Goal: Information Seeking & Learning: Learn about a topic

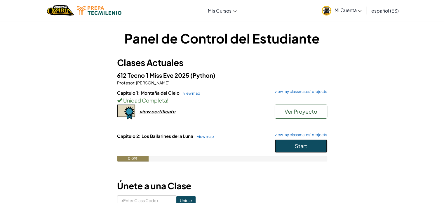
click at [309, 149] on button "Start" at bounding box center [301, 145] width 53 height 13
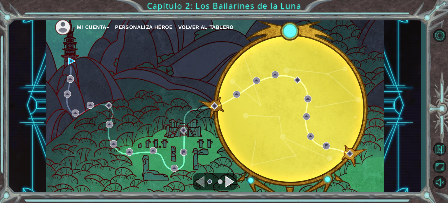
click at [68, 58] on div "Mi Cuenta Personaliza Héroe Volver al Tablero" at bounding box center [215, 105] width 338 height 179
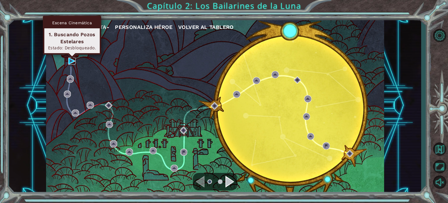
click at [70, 62] on img at bounding box center [71, 60] width 7 height 7
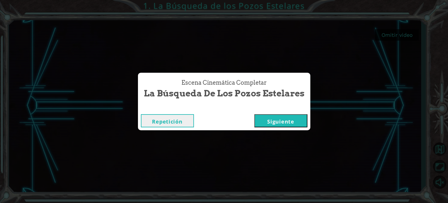
click at [284, 119] on button "Siguiente" at bounding box center [280, 120] width 53 height 13
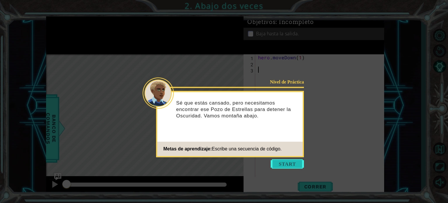
drag, startPoint x: 291, startPoint y: 158, endPoint x: 293, endPoint y: 160, distance: 3.2
click at [292, 160] on body "1 ההההההההההההההההההההההההההההההההההההההההההההההההההההההההההההההההההההההההההההה…" at bounding box center [224, 101] width 448 height 203
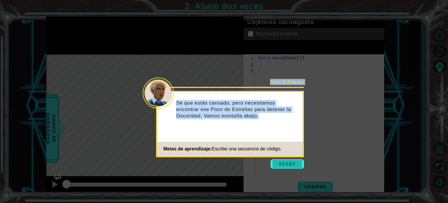
click at [294, 162] on button "Start" at bounding box center [287, 163] width 33 height 9
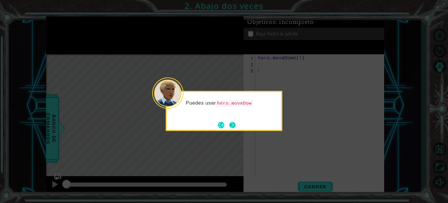
click at [236, 122] on button "Next" at bounding box center [232, 125] width 6 height 6
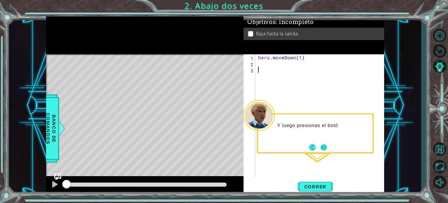
click at [323, 146] on button "Next" at bounding box center [324, 147] width 6 height 6
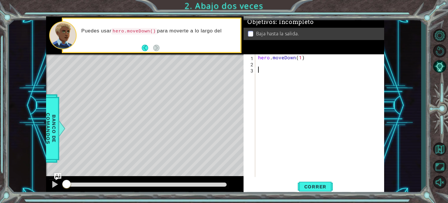
click at [275, 70] on div "hero . moveDown ( 1 )" at bounding box center [321, 121] width 129 height 135
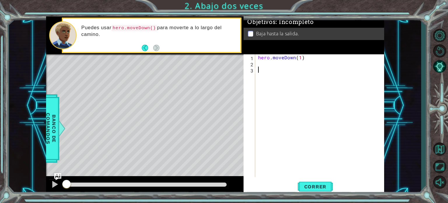
click at [277, 64] on div "hero . moveDown ( 1 )" at bounding box center [321, 121] width 129 height 135
click at [278, 68] on div "her o.moveDown Presiona intro" at bounding box center [309, 77] width 110 height 21
type textarea "hero.moveDown(1)"
click at [320, 187] on span "Correr" at bounding box center [316, 187] width 34 height 6
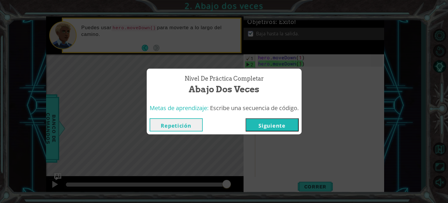
click at [273, 120] on button "Siguiente" at bounding box center [272, 124] width 53 height 13
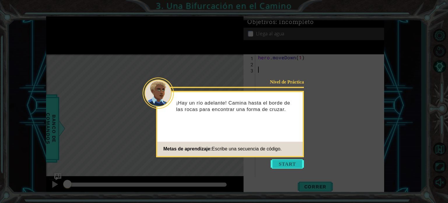
click at [299, 163] on button "Start" at bounding box center [287, 163] width 33 height 9
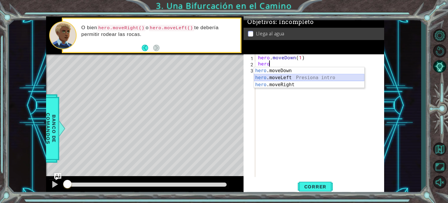
click at [259, 80] on div "hero .moveDown Presiona intro hero .moveLeft Presiona intro hero .moveRight Pre…" at bounding box center [309, 84] width 110 height 35
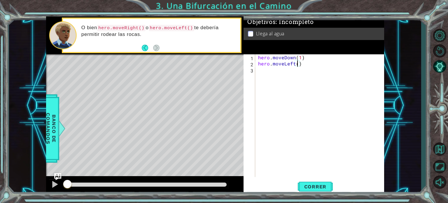
scroll to position [0, 2]
type textarea "hero.moveLeft(2)"
click at [290, 77] on div "hero . moveDown ( 1 ) hero . moveLeft ( 2 )" at bounding box center [321, 121] width 129 height 135
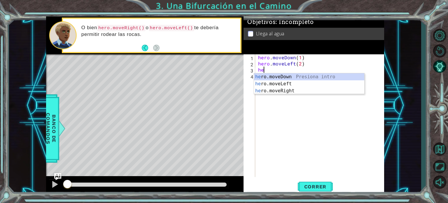
scroll to position [0, 0]
click at [289, 77] on div "her o.moveDown Presiona intro her o.moveLeft Presiona intro her o.moveRight Pre…" at bounding box center [309, 90] width 110 height 35
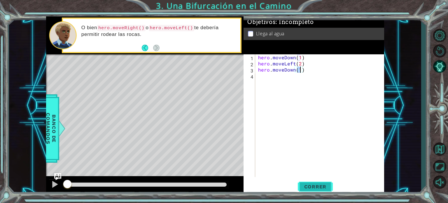
click at [319, 182] on button "Correr" at bounding box center [315, 186] width 35 height 14
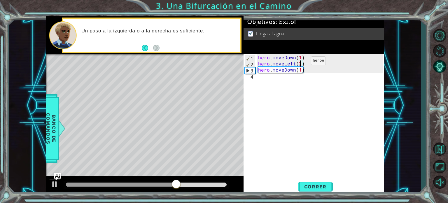
click at [301, 62] on div "hero . moveDown ( 1 ) hero . moveLeft ( 2 ) hero . moveDown ( 1 )" at bounding box center [321, 121] width 129 height 135
type textarea "hero.moveLeft(1)"
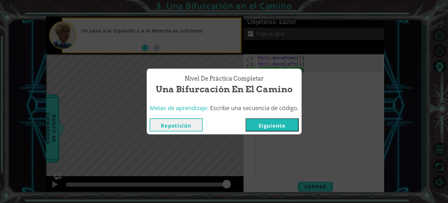
click at [316, 187] on div "Nivel de Práctica Completar Una Bifurcación en el Camino Metas de aprendizaje: …" at bounding box center [224, 101] width 448 height 203
click at [268, 126] on button "Siguiente" at bounding box center [272, 124] width 53 height 13
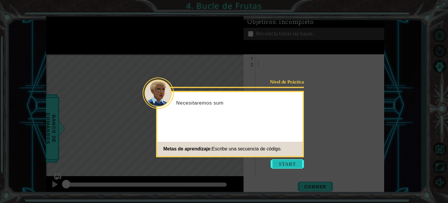
click at [286, 162] on button "Start" at bounding box center [287, 163] width 33 height 9
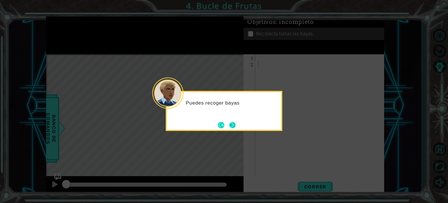
click at [235, 124] on button "Next" at bounding box center [232, 125] width 6 height 6
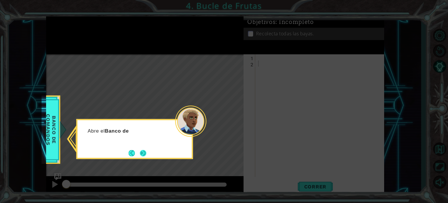
click at [142, 153] on button "Next" at bounding box center [143, 153] width 6 height 6
click at [142, 152] on button "Next" at bounding box center [143, 153] width 6 height 6
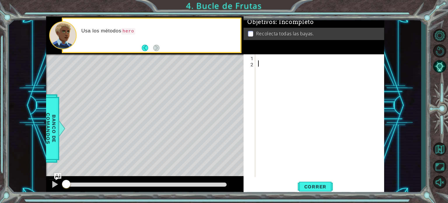
click at [294, 56] on div at bounding box center [321, 121] width 129 height 135
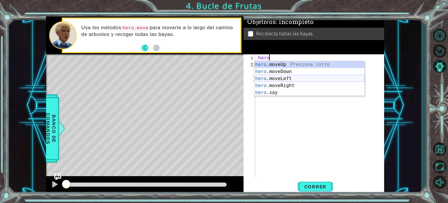
click at [290, 79] on div "hero .moveUp Presiona intro hero .moveDown Presiona intro hero .moveLeft Presio…" at bounding box center [309, 85] width 110 height 49
type textarea "hero.moveLeft(1)"
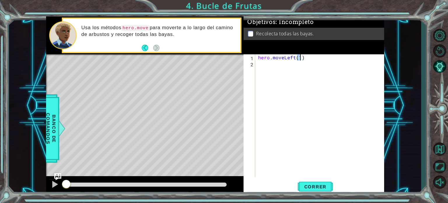
click at [298, 67] on div "hero . moveLeft ( 1 )" at bounding box center [321, 121] width 129 height 135
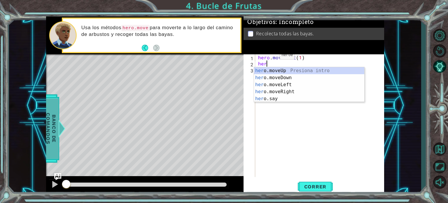
click at [58, 125] on div at bounding box center [61, 129] width 7 height 18
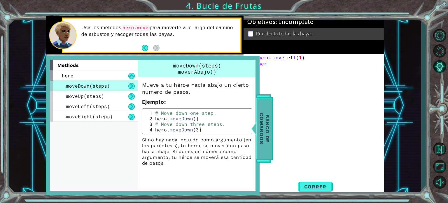
click at [266, 130] on span "Banco de comandos" at bounding box center [264, 128] width 15 height 60
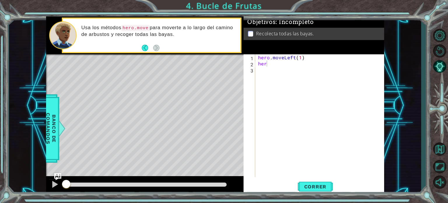
click at [299, 64] on div "hero . moveLeft ( 1 ) her" at bounding box center [321, 121] width 129 height 135
click at [301, 60] on div "hero . moveLeft ( 1 ) her" at bounding box center [321, 121] width 129 height 135
type textarea "hero.moveLeft(1)"
click at [273, 67] on div "hero . moveLeft ( 1 ) her" at bounding box center [321, 121] width 129 height 135
click at [273, 63] on div "hero . moveLeft ( 1 ) her" at bounding box center [321, 121] width 129 height 135
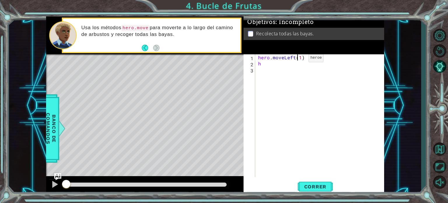
click at [299, 59] on div "hero . moveLeft ( 1 ) h" at bounding box center [321, 121] width 129 height 135
click at [301, 59] on div "hero . moveLeft ( 1 ) h" at bounding box center [321, 121] width 129 height 135
click at [278, 63] on div "hero . moveLeft ( 2 ) h" at bounding box center [321, 121] width 129 height 135
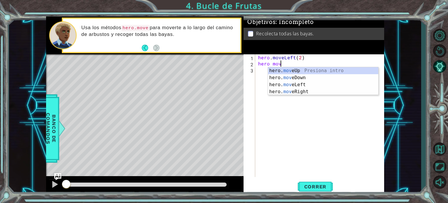
scroll to position [0, 1]
click at [306, 81] on div "hero. move Up Presiona intro hero. move Down Presiona intro hero. move Left Pre…" at bounding box center [323, 88] width 110 height 42
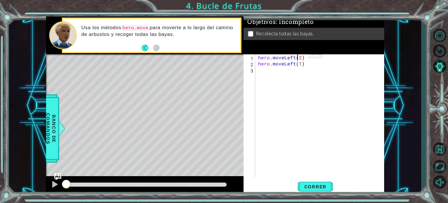
click at [298, 55] on div "hero . moveLeft ( 2 ) hero . moveLeft ( 1 )" at bounding box center [321, 121] width 129 height 135
click at [301, 56] on div "hero . moveLeft ( 2 ) hero . moveLeft ( 1 )" at bounding box center [321, 121] width 129 height 135
type textarea "hero.moveLeft(1)"
click at [300, 71] on div "hero . moveLeft ( 1 ) hero . moveLeft ( 1 )" at bounding box center [321, 121] width 129 height 135
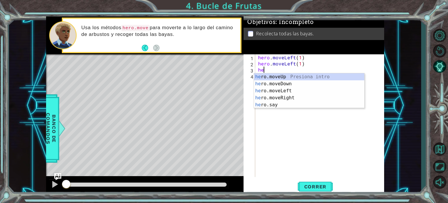
scroll to position [0, 0]
click at [289, 83] on div "her o.moveUp Presiona intro her o.moveDown Presiona intro her o.moveLeft Presio…" at bounding box center [309, 97] width 110 height 49
type textarea "hero.moveDown(1)"
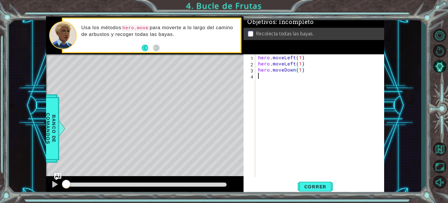
click at [275, 81] on div "hero . moveLeft ( 1 ) hero . moveLeft ( 1 ) hero . moveDown ( 1 )" at bounding box center [321, 121] width 129 height 135
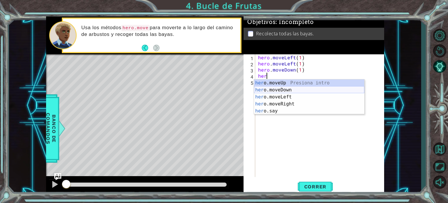
click at [288, 90] on div "her o.moveUp Presiona intro her o.moveDown Presiona intro her o.moveLeft Presio…" at bounding box center [309, 103] width 110 height 49
type textarea "hero.moveDown(1)"
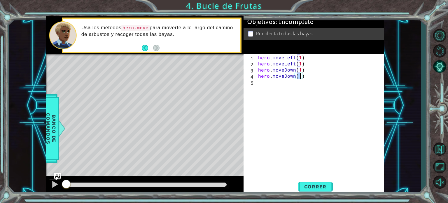
click at [286, 84] on div "hero . moveLeft ( 1 ) hero . moveLeft ( 1 ) hero . moveDown ( 1 ) hero . moveDo…" at bounding box center [321, 121] width 129 height 135
click at [298, 77] on div "hero . moveLeft ( 1 ) hero . moveLeft ( 1 ) hero . moveDown ( 1 ) hero . moveDo…" at bounding box center [321, 121] width 129 height 135
click at [300, 78] on div "hero . moveLeft ( 1 ) hero . moveLeft ( 1 ) hero . moveDown ( 1 ) hero . moveDo…" at bounding box center [321, 121] width 129 height 135
type textarea "hero.moveDown(2)"
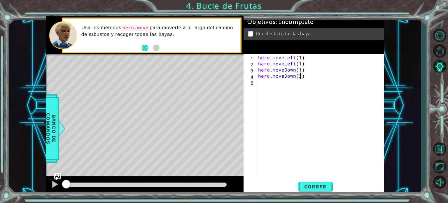
click at [301, 81] on div "hero . moveLeft ( 1 ) hero . moveLeft ( 1 ) hero . moveDown ( 1 ) hero . moveDo…" at bounding box center [321, 121] width 129 height 135
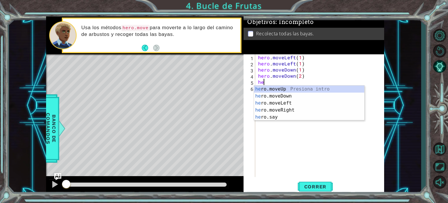
scroll to position [0, 0]
click at [301, 109] on div "her o.moveUp Presiona intro her o.moveDown Presiona intro her o.moveLeft Presio…" at bounding box center [309, 109] width 110 height 49
type textarea "hero.moveRight(1)"
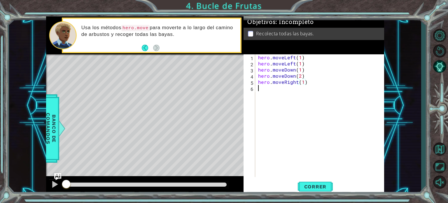
click at [292, 91] on div "hero . moveLeft ( 1 ) hero . moveLeft ( 1 ) hero . moveDown ( 1 ) hero . moveDo…" at bounding box center [321, 121] width 129 height 135
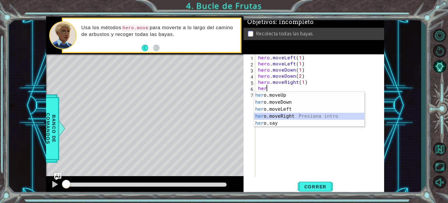
click at [290, 114] on div "her o.moveUp Presiona intro her o.moveDown Presiona intro her o.moveLeft Presio…" at bounding box center [309, 116] width 110 height 49
type textarea "hero.moveRight(1)"
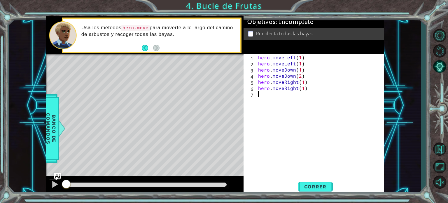
click at [298, 99] on div "hero . moveLeft ( 1 ) hero . moveLeft ( 1 ) hero . moveDown ( 1 ) hero . moveDo…" at bounding box center [321, 121] width 129 height 135
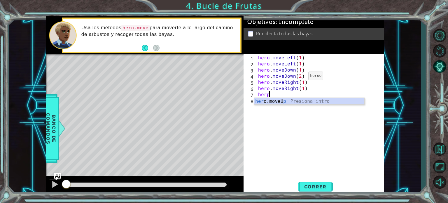
click at [299, 77] on div "hero . moveLeft ( 1 ) hero . moveLeft ( 1 ) hero . moveDown ( 1 ) hero . moveDo…" at bounding box center [321, 121] width 129 height 135
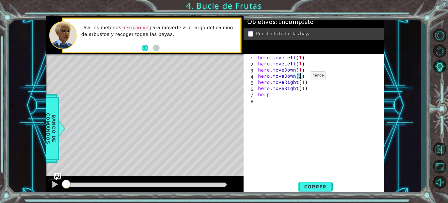
click at [301, 77] on div "hero . moveLeft ( 1 ) hero . moveLeft ( 1 ) hero . moveDown ( 1 ) hero . moveDo…" at bounding box center [320, 115] width 126 height 123
click at [301, 77] on div "hero . moveLeft ( 1 ) hero . moveLeft ( 1 ) hero . moveDown ( 1 ) hero . moveDo…" at bounding box center [321, 121] width 129 height 135
type textarea "hero.moveDown(1)"
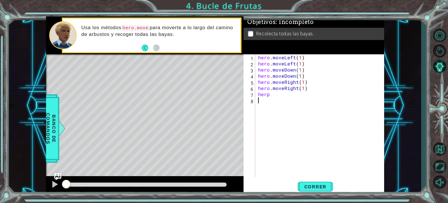
click at [301, 103] on div "hero . moveLeft ( 1 ) hero . moveLeft ( 1 ) hero . moveDown ( 1 ) hero . moveDo…" at bounding box center [321, 121] width 129 height 135
click at [298, 94] on div "hero . moveLeft ( 1 ) hero . moveLeft ( 1 ) hero . moveDown ( 1 ) hero . moveDo…" at bounding box center [321, 121] width 129 height 135
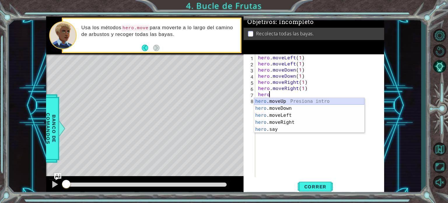
click at [290, 101] on div "hero .moveUp Presiona intro hero .moveDown Presiona intro hero .moveLeft Presio…" at bounding box center [309, 122] width 110 height 49
type textarea "hero.moveUp(1)"
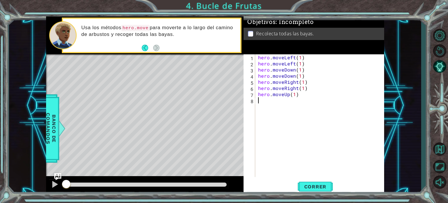
click at [287, 100] on div "hero . moveLeft ( 1 ) hero . moveLeft ( 1 ) hero . moveDown ( 1 ) hero . moveDo…" at bounding box center [321, 121] width 129 height 135
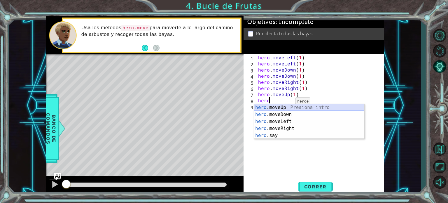
click at [286, 105] on div "hero .moveUp Presiona intro hero .moveDown Presiona intro hero .moveLeft Presio…" at bounding box center [309, 128] width 110 height 49
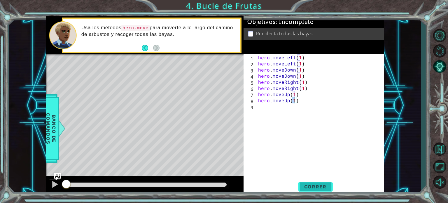
type textarea "hero.moveUp(1)"
click at [307, 187] on span "Correr" at bounding box center [316, 187] width 34 height 6
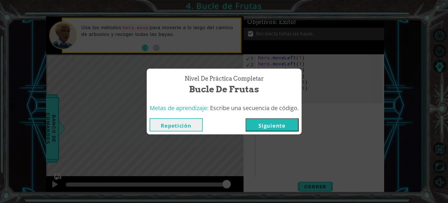
click at [293, 127] on button "Siguiente" at bounding box center [272, 124] width 53 height 13
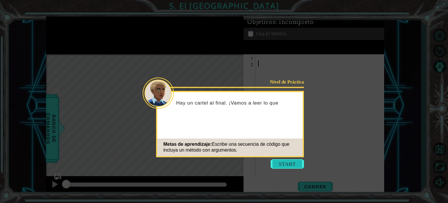
click at [291, 160] on button "Start" at bounding box center [287, 163] width 33 height 9
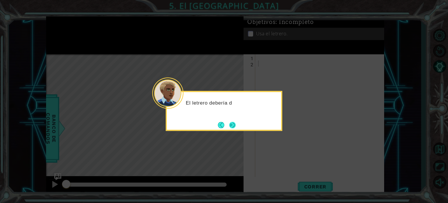
click at [235, 126] on button "Next" at bounding box center [232, 125] width 6 height 6
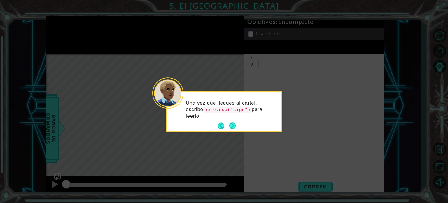
drag, startPoint x: 232, startPoint y: 123, endPoint x: 230, endPoint y: 125, distance: 3.3
click at [230, 125] on button "Next" at bounding box center [232, 126] width 6 height 6
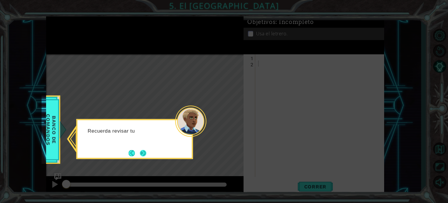
click at [146, 153] on button "Next" at bounding box center [143, 153] width 6 height 6
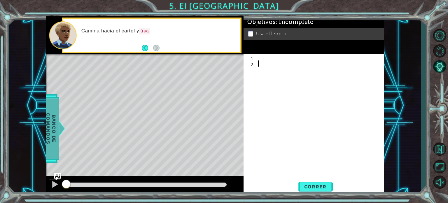
click at [54, 139] on span "Banco de comandos" at bounding box center [50, 128] width 15 height 60
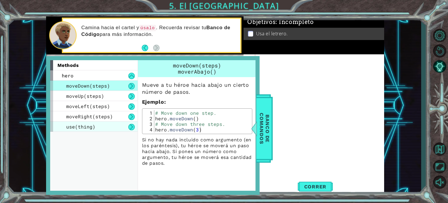
click at [106, 128] on div "use(thing)" at bounding box center [94, 126] width 88 height 10
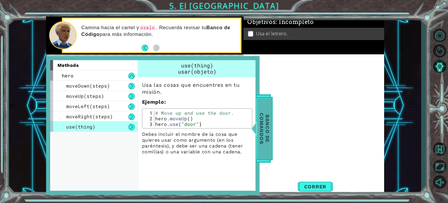
click at [262, 130] on span "Banco de comandos" at bounding box center [264, 128] width 15 height 60
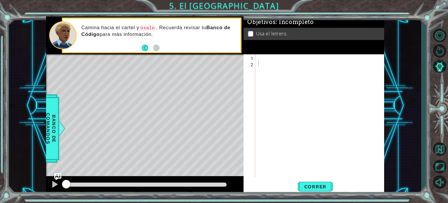
click at [275, 58] on div at bounding box center [321, 121] width 129 height 135
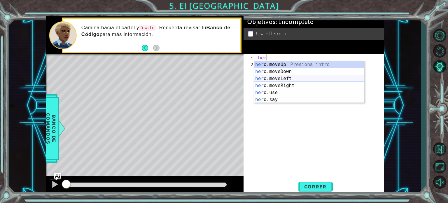
click at [289, 82] on div "her o.moveUp Presiona intro her o.moveDown Presiona intro her o.moveLeft Presio…" at bounding box center [309, 89] width 110 height 56
type textarea "hero.moveRight(1)"
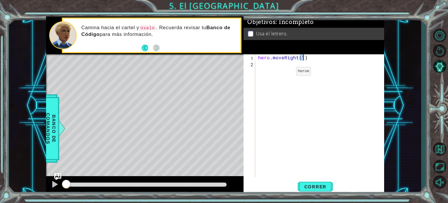
click at [286, 72] on div "hero . moveRight ( 1 )" at bounding box center [321, 121] width 129 height 135
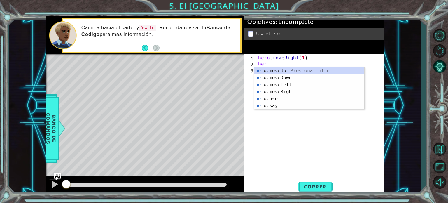
click at [287, 72] on div "her o.moveUp Presiona intro her o.moveDown Presiona intro her o.moveLeft Presio…" at bounding box center [309, 95] width 110 height 56
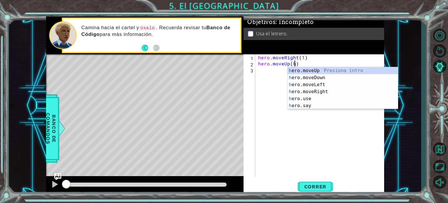
scroll to position [0, 2]
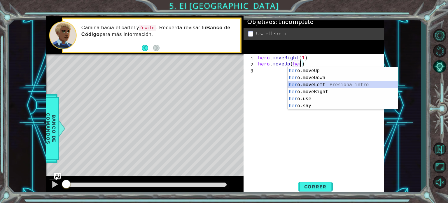
click at [308, 81] on div "her o.moveUp Presiona intro her o.moveDown Presiona intro her o.moveLeft Presio…" at bounding box center [343, 95] width 110 height 56
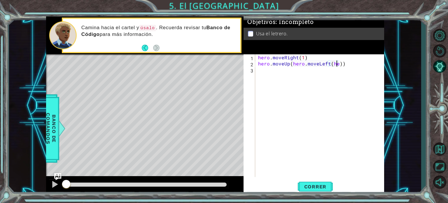
scroll to position [0, 5]
drag, startPoint x: 349, startPoint y: 66, endPoint x: 291, endPoint y: 66, distance: 58.1
click at [291, 66] on div "hero . moveRight ( 1 ) hero . moveUp ( hero . moveLeft ( he ))" at bounding box center [321, 121] width 129 height 135
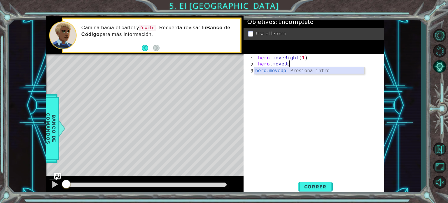
click at [295, 70] on div "hero.moveUp Presiona intro" at bounding box center [309, 77] width 110 height 21
type textarea "hero.moveUp(1)"
click at [294, 70] on div "hero . moveRight ( 1 ) hero . moveUp ( 1 )" at bounding box center [321, 121] width 129 height 135
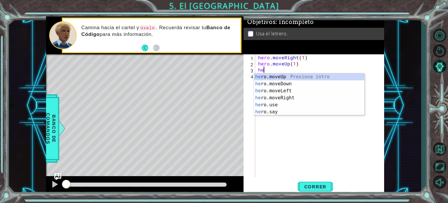
scroll to position [0, 0]
click at [298, 92] on div "her o.moveUp Presiona intro her o.moveDown Presiona intro her o.moveLeft Presio…" at bounding box center [309, 101] width 110 height 56
type textarea "hero.moveLeft(1)"
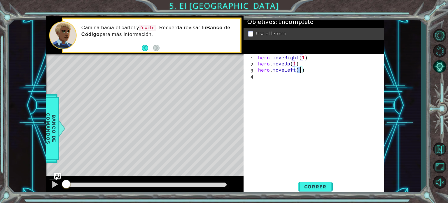
click at [292, 85] on div "hero . moveRight ( 1 ) hero . moveUp ( 1 ) hero . moveLeft ( 1 )" at bounding box center [321, 121] width 129 height 135
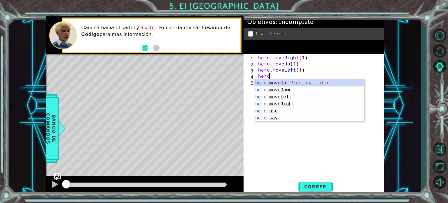
click at [292, 84] on div "hero .moveUp Presiona intro hero .moveDown Presiona intro hero .moveLeft Presio…" at bounding box center [309, 107] width 110 height 56
type textarea "hero.moveUp(1)"
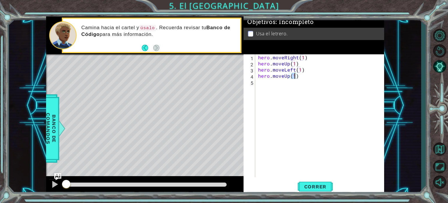
click at [289, 83] on div "hero . moveRight ( 1 ) hero . moveUp ( 1 ) hero . moveLeft ( 1 ) hero . moveUp …" at bounding box center [321, 121] width 129 height 135
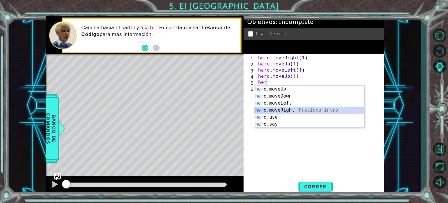
click at [291, 108] on div "her o.moveUp Presiona intro her o.moveDown Presiona intro her o.moveLeft Presio…" at bounding box center [309, 113] width 110 height 56
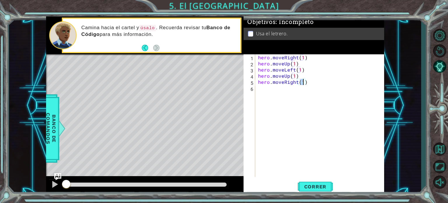
type textarea "hero.moveRight(2)"
click at [301, 89] on div "hero . moveRight ( 1 ) hero . moveUp ( 1 ) hero . moveLeft ( 1 ) hero . moveUp …" at bounding box center [321, 121] width 129 height 135
click at [293, 99] on div "hero . moveRight ( 1 ) hero . moveUp ( 1 ) hero . moveLeft ( 1 ) hero . moveUp …" at bounding box center [321, 121] width 129 height 135
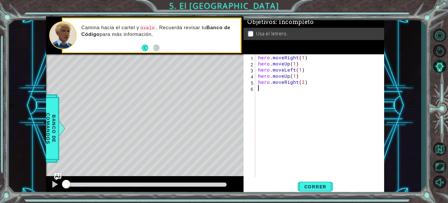
click at [292, 90] on div "hero . moveRight ( 1 ) hero . moveUp ( 1 ) hero . moveLeft ( 1 ) hero . moveUp …" at bounding box center [321, 121] width 129 height 135
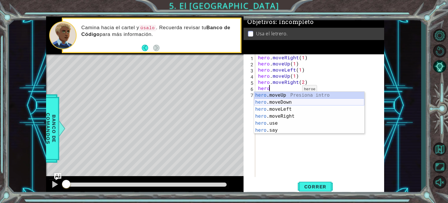
click at [292, 101] on div "hero .moveUp Presiona intro hero .moveDown Presiona intro hero .moveLeft Presio…" at bounding box center [309, 120] width 110 height 56
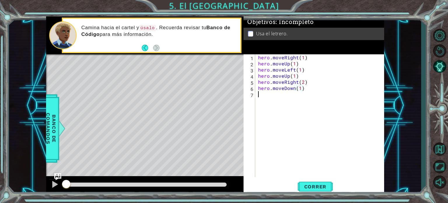
click at [294, 97] on div "hero . moveRight ( 1 ) hero . moveUp ( 1 ) hero . moveLeft ( 1 ) hero . moveUp …" at bounding box center [321, 121] width 129 height 135
type textarea "hero.moveUp(1"
click at [295, 84] on div "hero . moveRight ( 1 ) hero . moveUp ( 1 ) hero . moveLeft ( 1 ) hero . moveUp …" at bounding box center [321, 121] width 129 height 135
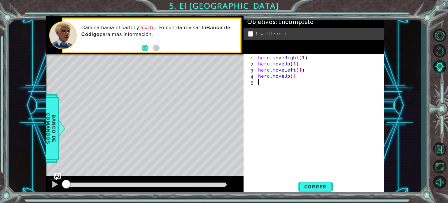
scroll to position [0, 0]
click at [289, 82] on div "hero . moveRight ( 1 ) hero . moveUp ( 1 ) hero . moveLeft ( 1 ) hero . moveUp …" at bounding box center [321, 121] width 129 height 135
click at [297, 79] on div "hero . moveRight ( 1 ) hero . moveUp ( 1 ) hero . moveLeft ( 1 ) hero . moveUp …" at bounding box center [321, 121] width 129 height 135
click at [295, 76] on div "hero . moveRight ( 1 ) hero . moveUp ( 1 ) hero . moveLeft ( 1 ) hero . moveUp …" at bounding box center [321, 121] width 129 height 135
type textarea "hero.moveUp(1)"
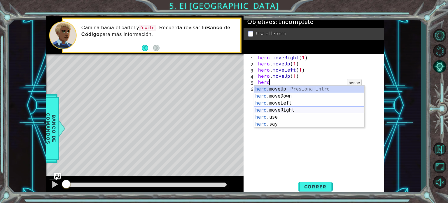
click at [296, 109] on div "hero .moveUp Presiona intro hero .moveDown Presiona intro hero .moveLeft Presio…" at bounding box center [309, 113] width 110 height 56
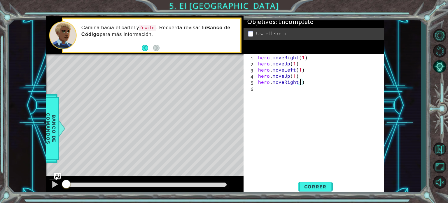
type textarea "hero.moveRight(2)"
click at [293, 93] on div "hero . moveRight ( 1 ) hero . moveUp ( 1 ) hero . moveLeft ( 1 ) hero . moveUp …" at bounding box center [321, 121] width 129 height 135
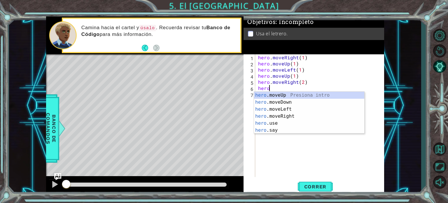
scroll to position [0, 0]
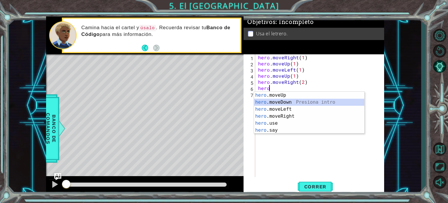
click at [295, 101] on div "hero .moveUp Presiona intro hero .moveDown Presiona intro hero .moveLeft Presio…" at bounding box center [309, 120] width 110 height 56
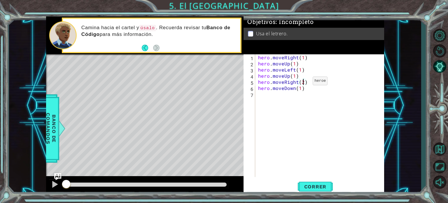
click at [303, 82] on div "hero . moveRight ( 1 ) hero . moveUp ( 1 ) hero . moveLeft ( 1 ) hero . moveUp …" at bounding box center [321, 121] width 129 height 135
type textarea "hero.moveRight(3)"
click at [300, 93] on div "hero . moveRight ( 1 ) hero . moveUp ( 1 ) hero . moveLeft ( 1 ) hero . moveUp …" at bounding box center [321, 121] width 129 height 135
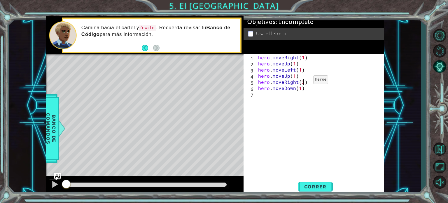
click at [303, 81] on div "hero . moveRight ( 1 ) hero . moveUp ( 1 ) hero . moveLeft ( 1 ) hero . moveUp …" at bounding box center [321, 121] width 129 height 135
type textarea "hero.moveRight(2)"
click at [283, 98] on div "hero . moveRight ( 1 ) hero . moveUp ( 1 ) hero . moveLeft ( 1 ) hero . moveUp …" at bounding box center [321, 121] width 129 height 135
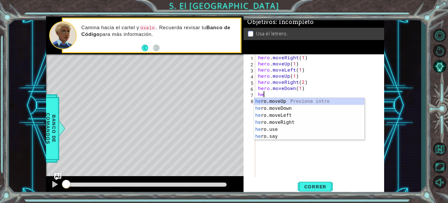
scroll to position [0, 0]
click at [287, 128] on div "her o.moveUp Presiona intro her o.moveDown Presiona intro her o.moveLeft Presio…" at bounding box center [309, 126] width 110 height 56
type textarea "hero.use("name")"
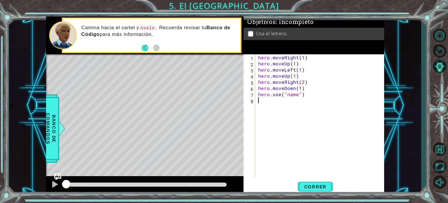
click at [311, 112] on div "hero . moveRight ( 1 ) hero . moveUp ( 1 ) hero . moveLeft ( 1 ) hero . moveUp …" at bounding box center [321, 121] width 129 height 135
drag, startPoint x: 298, startPoint y: 96, endPoint x: 288, endPoint y: 96, distance: 9.9
click at [288, 96] on div "hero . moveRight ( 1 ) hero . moveUp ( 1 ) hero . moveLeft ( 1 ) hero . moveUp …" at bounding box center [321, 121] width 129 height 135
type textarea "hero.use("sign")"
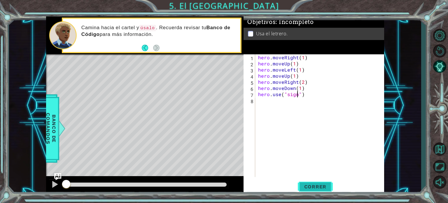
click at [314, 183] on button "Correr" at bounding box center [315, 186] width 35 height 14
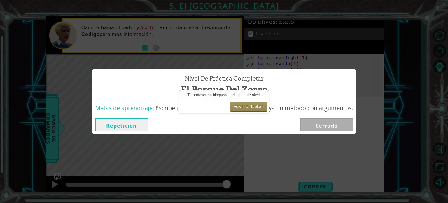
click at [256, 107] on button "Volver al Tablero" at bounding box center [249, 107] width 38 height 10
click at [261, 109] on button "Volver al Tablero" at bounding box center [249, 107] width 38 height 10
click at [260, 107] on button "Volver al Tablero" at bounding box center [249, 107] width 38 height 10
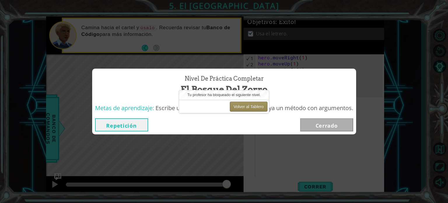
click at [259, 107] on button "Volver al Tablero" at bounding box center [249, 107] width 38 height 10
click at [267, 108] on button "Volver al Tablero" at bounding box center [249, 107] width 38 height 10
click at [261, 106] on button "Volver al Tablero" at bounding box center [249, 107] width 38 height 10
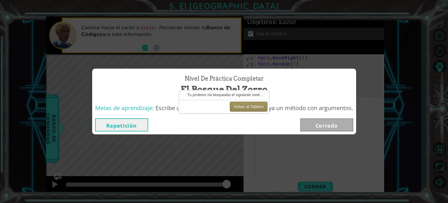
drag, startPoint x: 261, startPoint y: 106, endPoint x: 327, endPoint y: 43, distance: 91.2
click at [263, 105] on button "Volver al Tablero" at bounding box center [249, 107] width 38 height 10
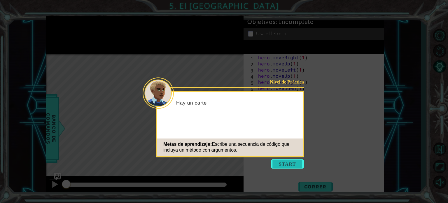
click at [281, 165] on button "Start" at bounding box center [287, 163] width 33 height 9
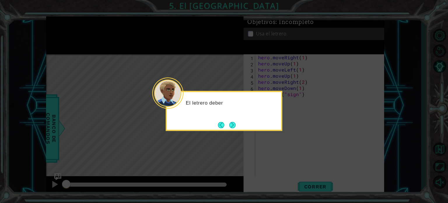
click at [233, 125] on button "Next" at bounding box center [232, 125] width 6 height 6
click at [235, 125] on button "Next" at bounding box center [232, 125] width 6 height 6
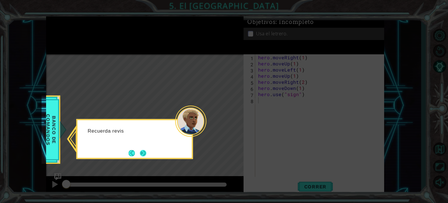
click at [144, 153] on button "Next" at bounding box center [143, 153] width 6 height 6
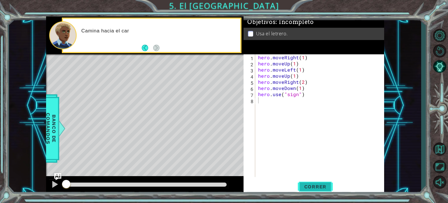
click at [310, 187] on span "Correr" at bounding box center [316, 187] width 34 height 6
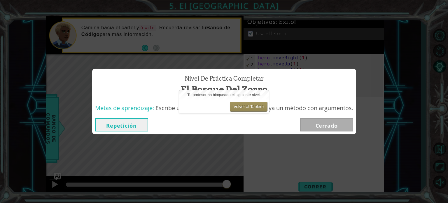
click at [258, 105] on button "Volver al Tablero" at bounding box center [249, 107] width 38 height 10
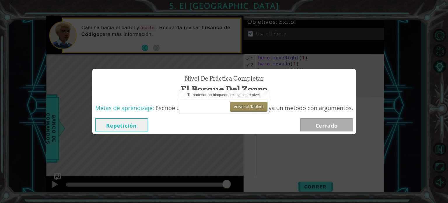
click at [258, 105] on button "Volver al Tablero" at bounding box center [249, 107] width 38 height 10
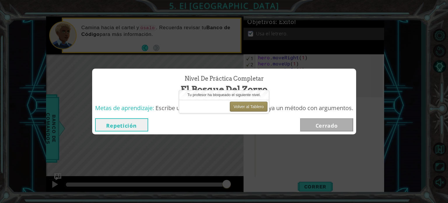
click at [258, 105] on button "Volver al Tablero" at bounding box center [249, 107] width 38 height 10
click at [252, 105] on button "Volver al Tablero" at bounding box center [249, 107] width 38 height 10
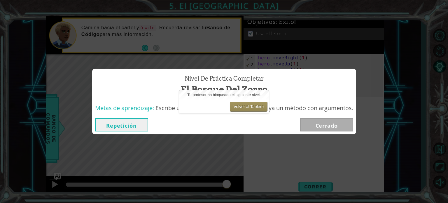
click at [252, 105] on button "Volver al Tablero" at bounding box center [249, 107] width 38 height 10
click at [233, 79] on span "Nivel de Práctica Completar" at bounding box center [224, 78] width 79 height 8
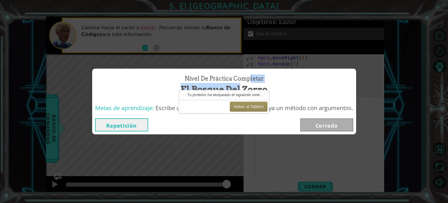
drag, startPoint x: 238, startPoint y: 84, endPoint x: 127, endPoint y: 118, distance: 115.5
click at [165, 106] on div "Nivel de Práctica Completar El Bosque del Zorro Metas de aprendizaje: Escribe u…" at bounding box center [224, 102] width 264 height 66
click at [126, 132] on div "Repetición [GEOGRAPHIC_DATA]" at bounding box center [224, 124] width 264 height 19
click at [137, 122] on button "Repetición" at bounding box center [121, 124] width 53 height 13
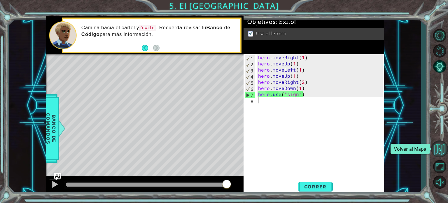
click at [438, 148] on button "Volver al Mapa" at bounding box center [439, 148] width 17 height 17
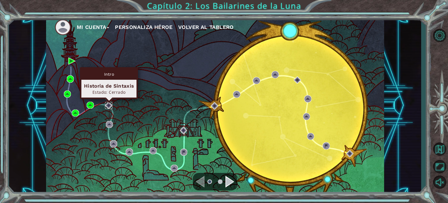
click at [109, 105] on img at bounding box center [108, 105] width 7 height 7
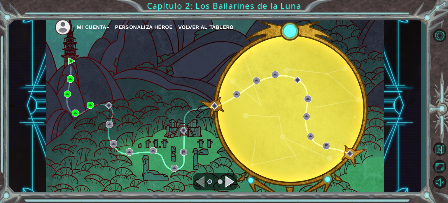
drag, startPoint x: 102, startPoint y: 104, endPoint x: 93, endPoint y: 104, distance: 9.6
click at [97, 104] on div "Mi Cuenta Personaliza Héroe Volver al Tablero" at bounding box center [215, 105] width 338 height 179
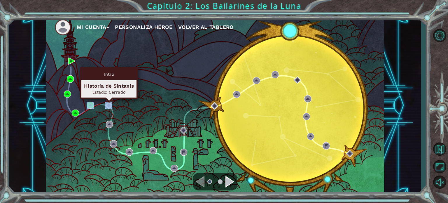
click at [108, 107] on img at bounding box center [108, 105] width 7 height 7
